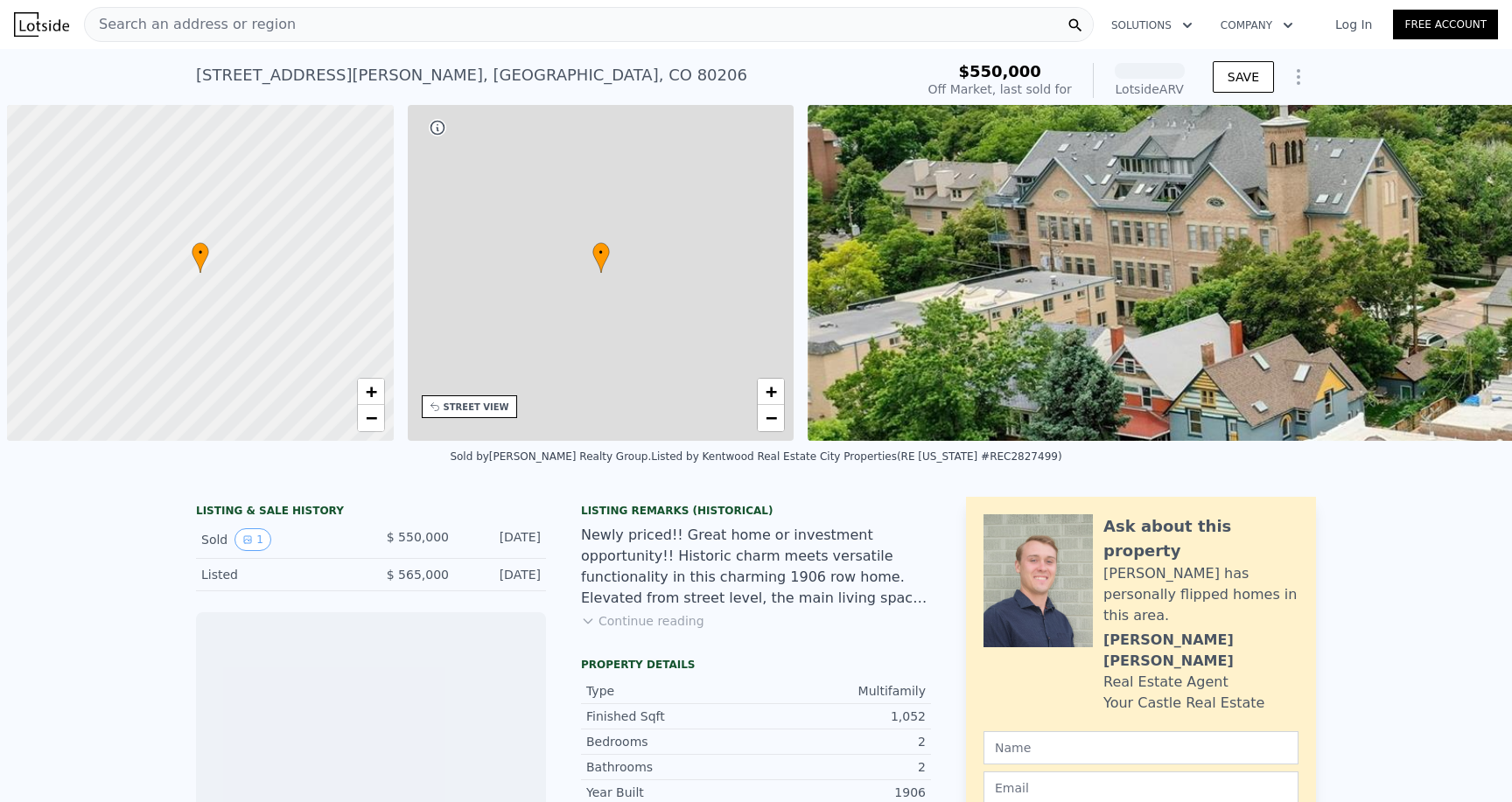
scroll to position [0, 7]
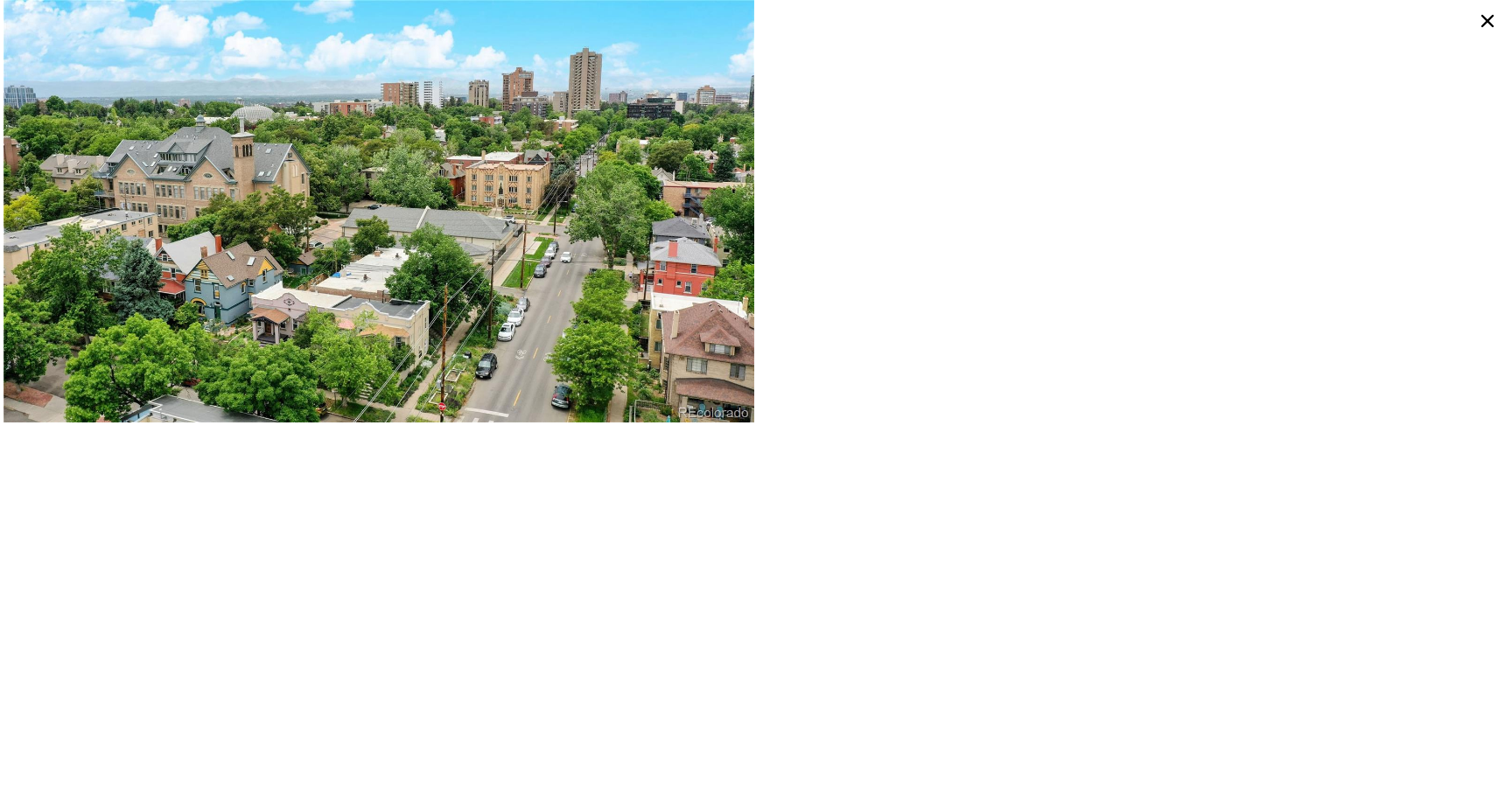
click at [1484, 20] on icon at bounding box center [1488, 21] width 28 height 28
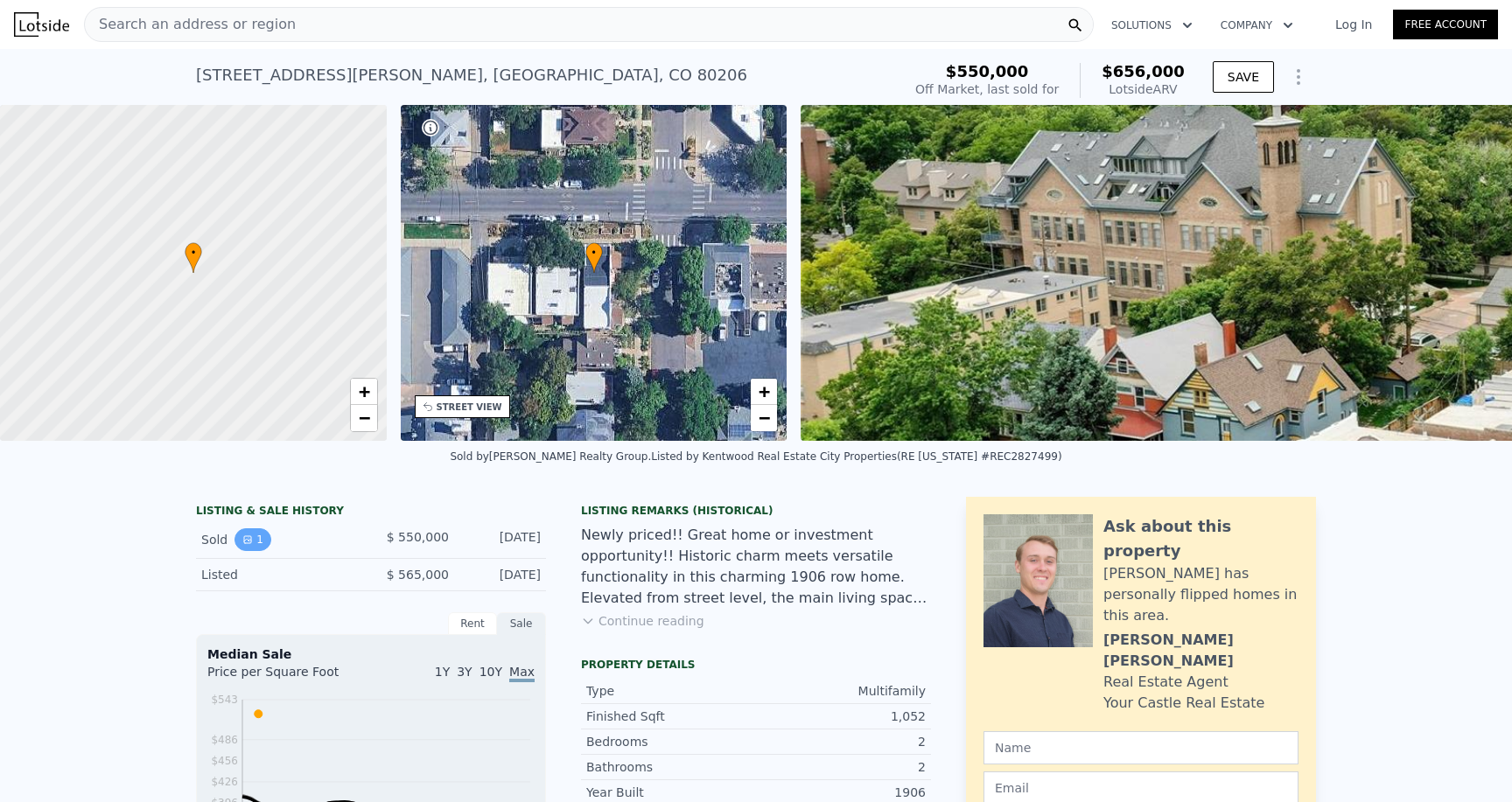
click at [258, 543] on button "1" at bounding box center [253, 540] width 37 height 23
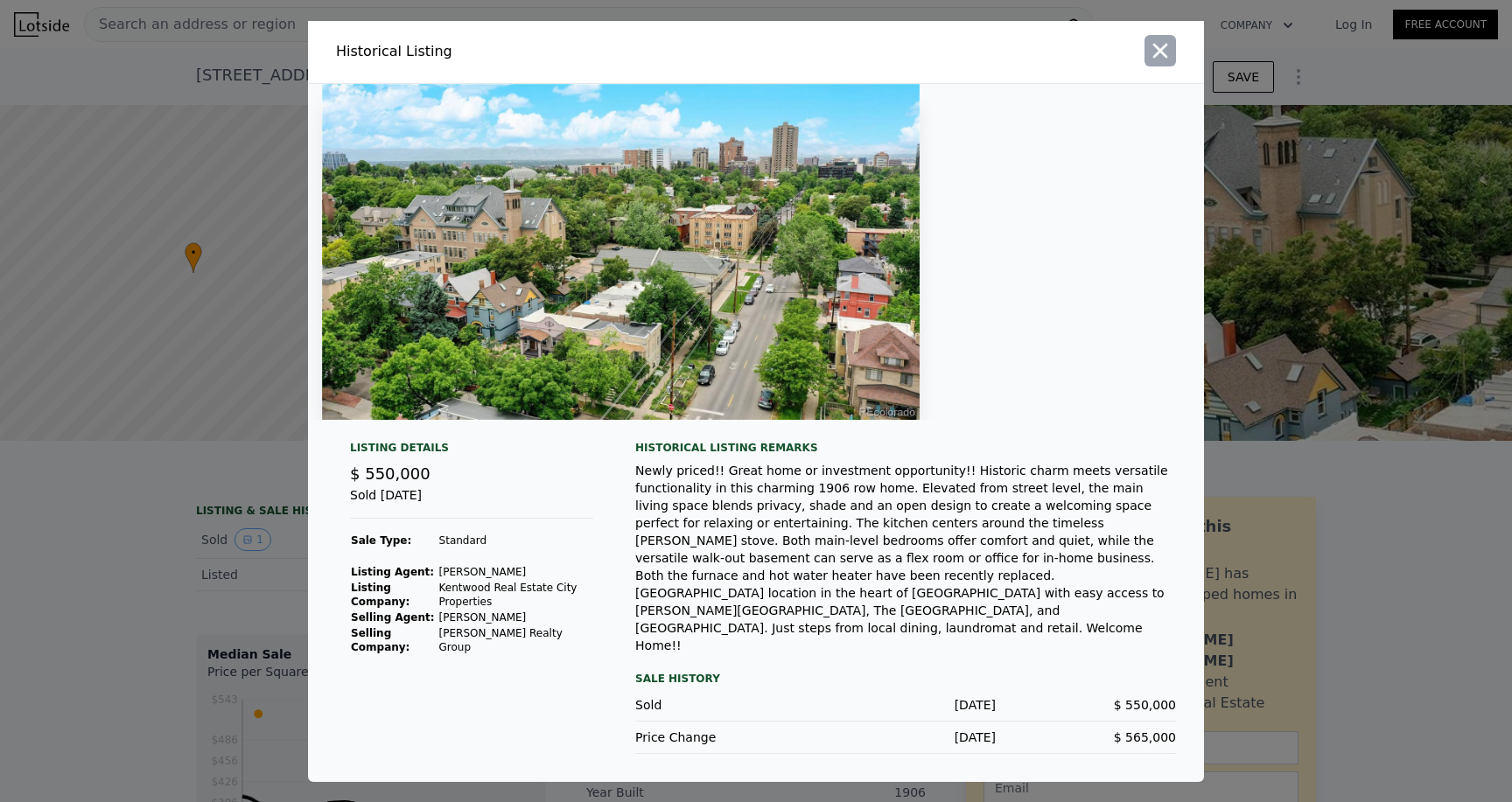
click at [1161, 63] on icon "button" at bounding box center [1161, 50] width 25 height 25
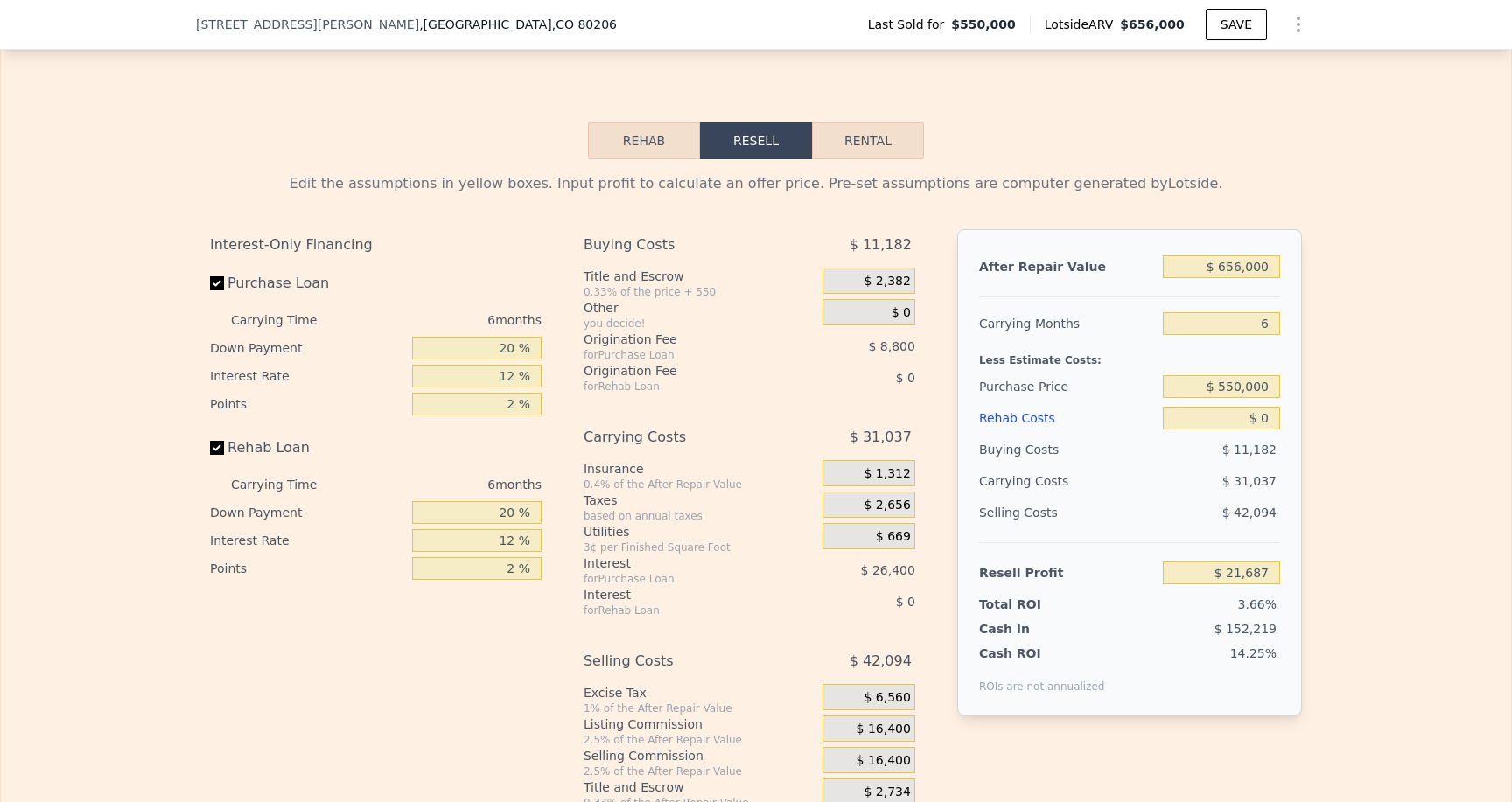
scroll to position [2472, 0]
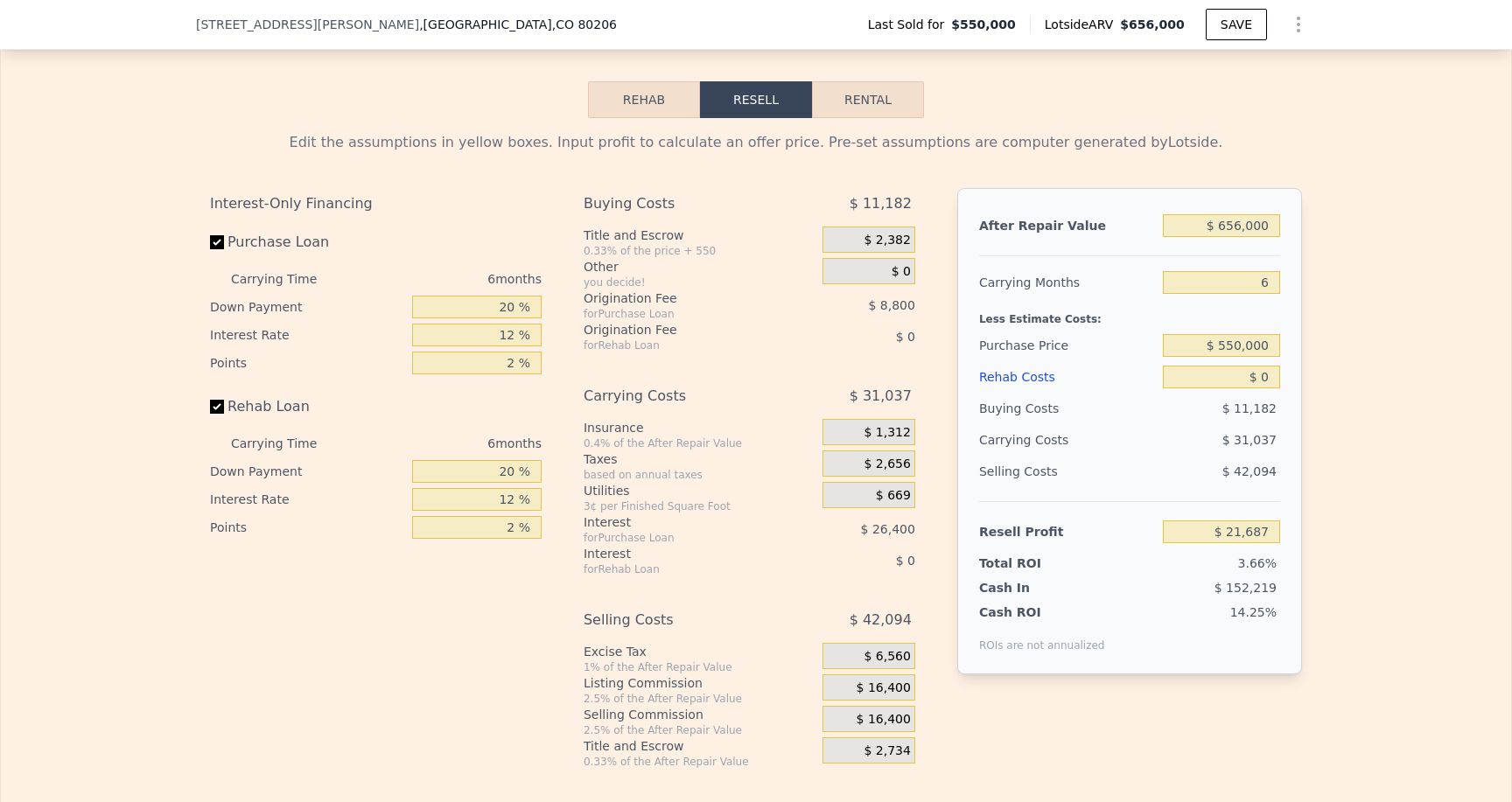
click at [875, 118] on button "Rental" at bounding box center [868, 100] width 112 height 37
select select "30"
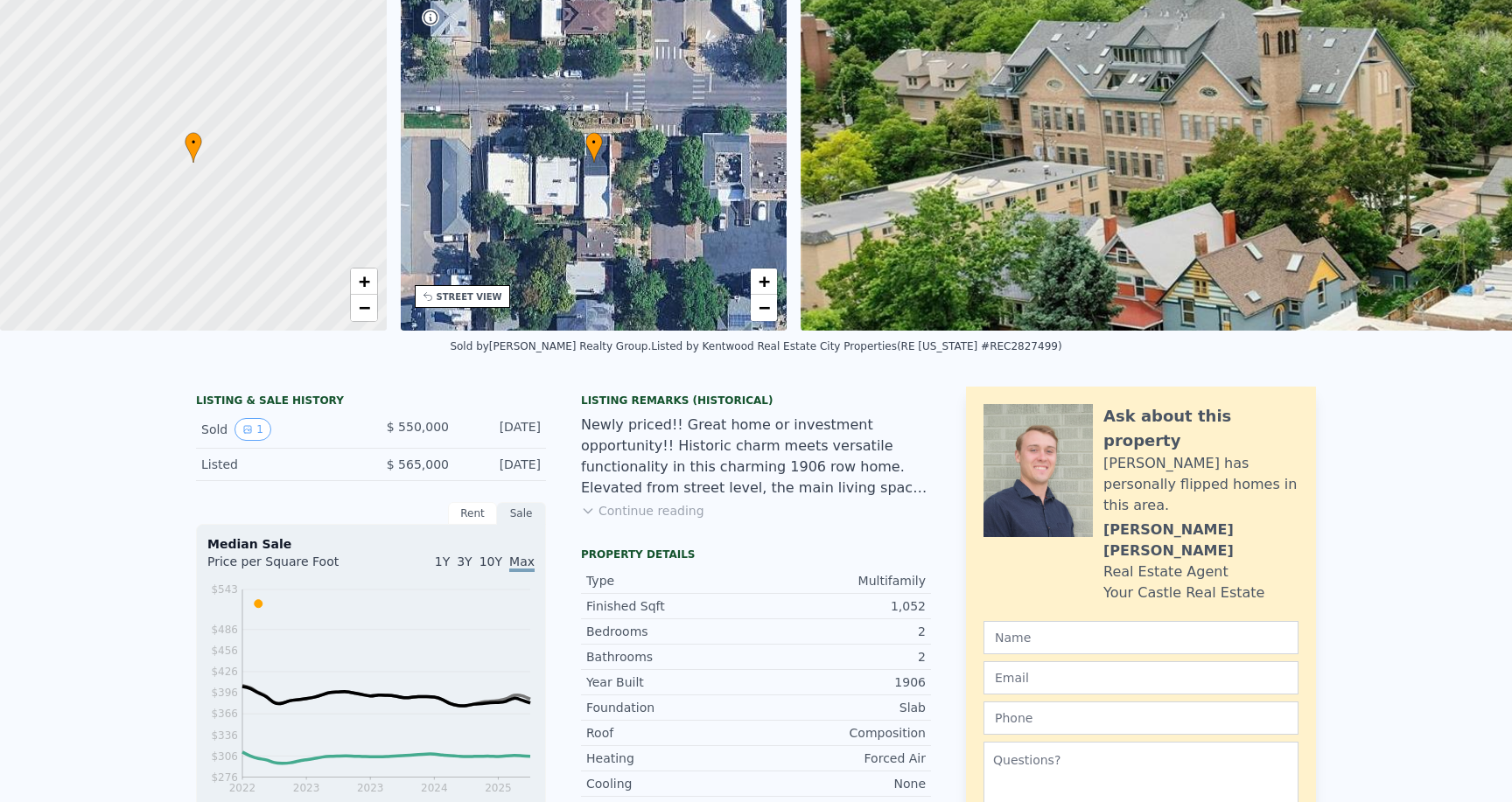
scroll to position [0, 0]
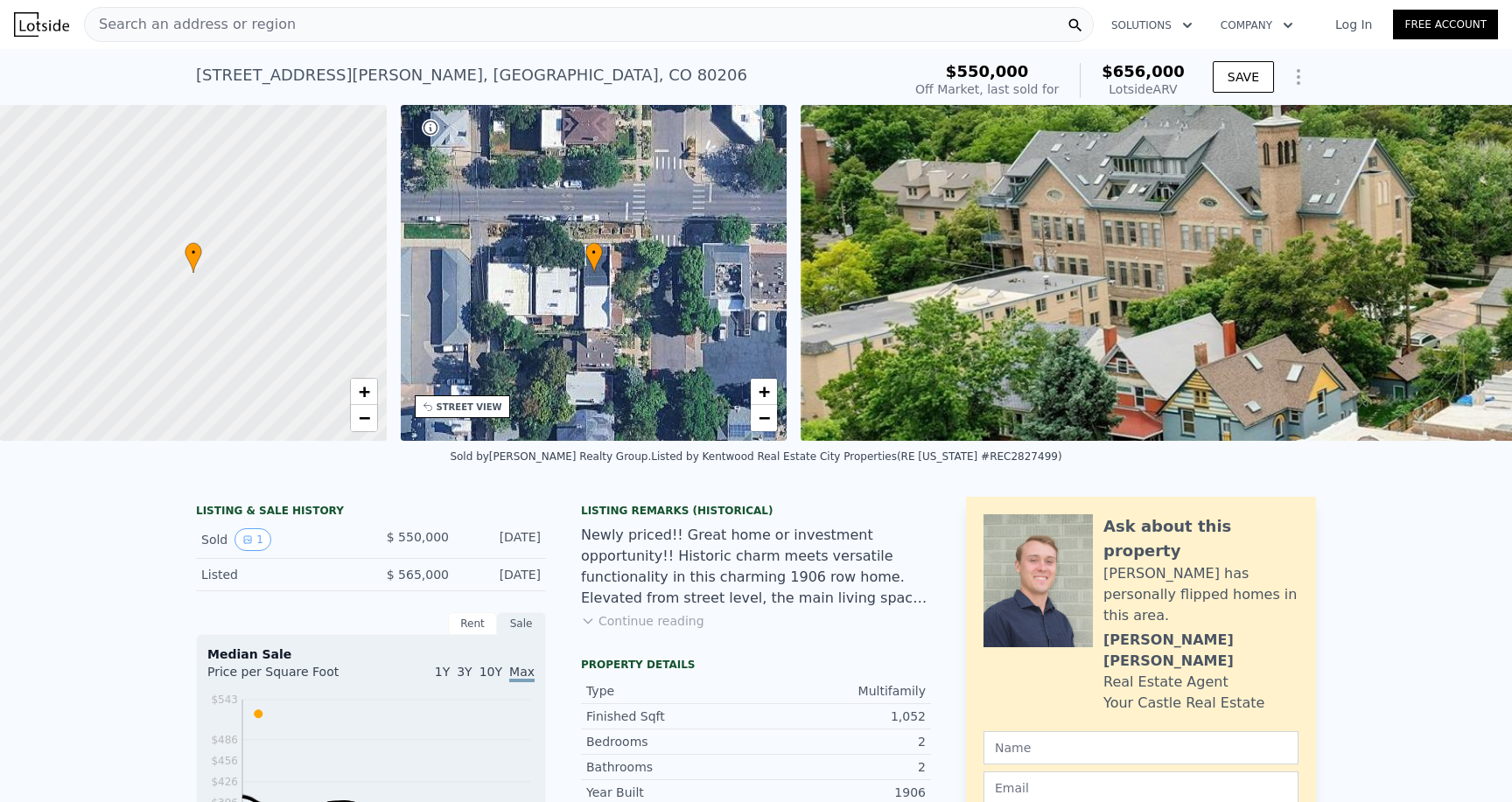
click at [290, 512] on div "LISTING & SALE HISTORY" at bounding box center [370, 513] width 350 height 18
click at [244, 540] on icon "View historical data" at bounding box center [248, 540] width 7 height 7
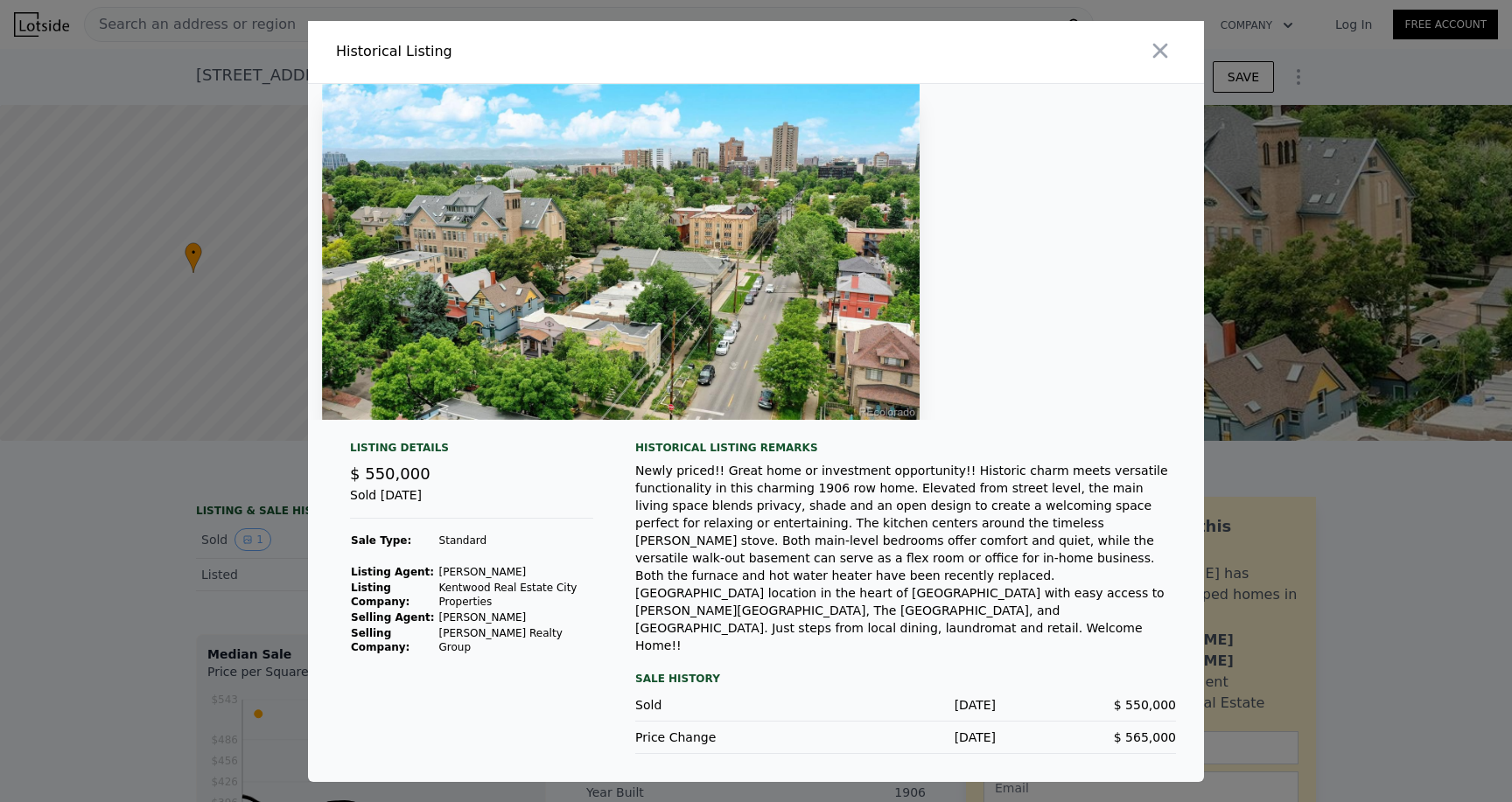
click at [623, 353] on img at bounding box center [621, 252] width 598 height 336
click at [1168, 54] on button "button" at bounding box center [1161, 51] width 32 height 32
